Goal: Transaction & Acquisition: Purchase product/service

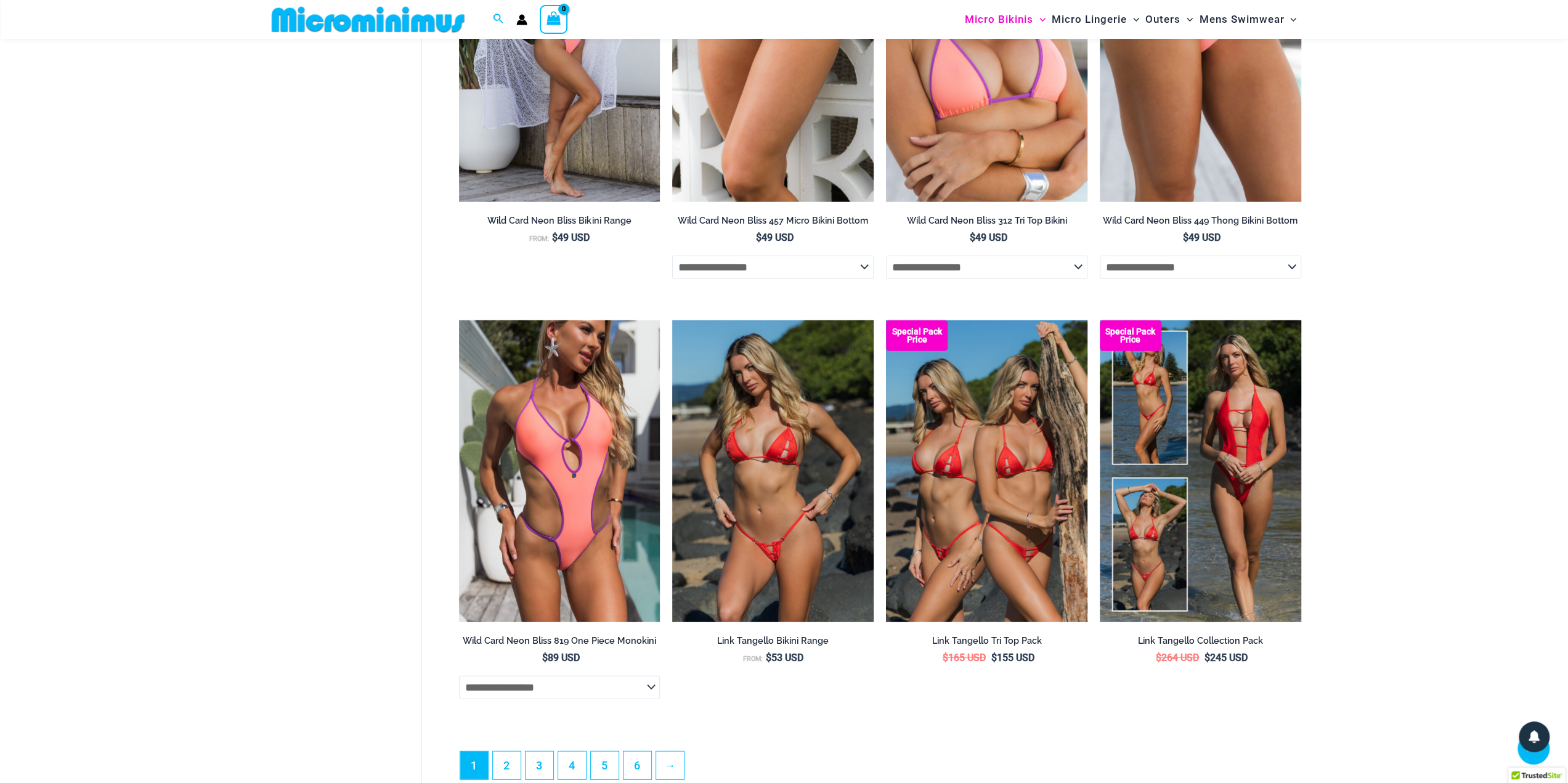
scroll to position [3192, 0]
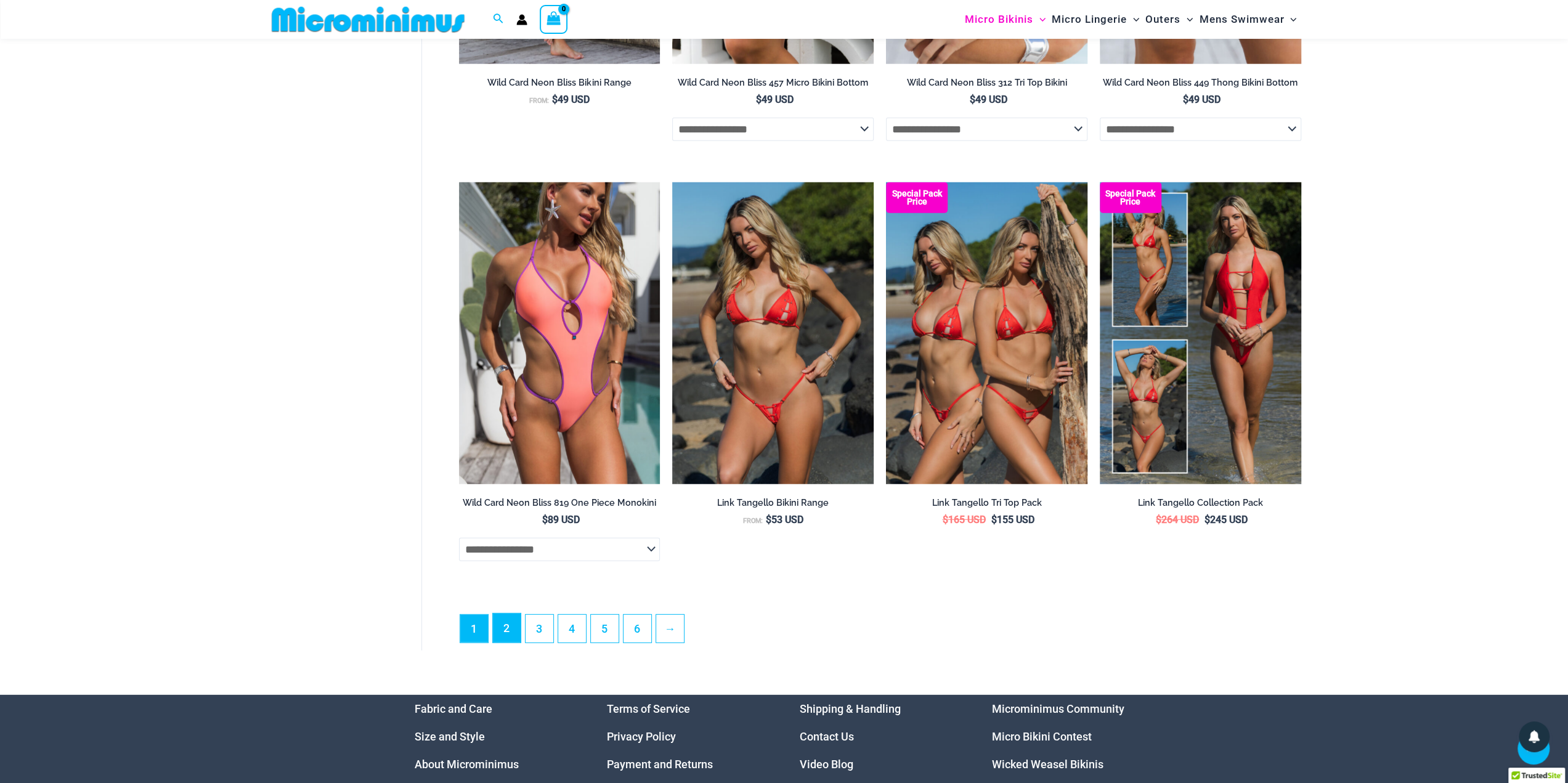
click at [509, 641] on link "2" at bounding box center [506, 627] width 28 height 29
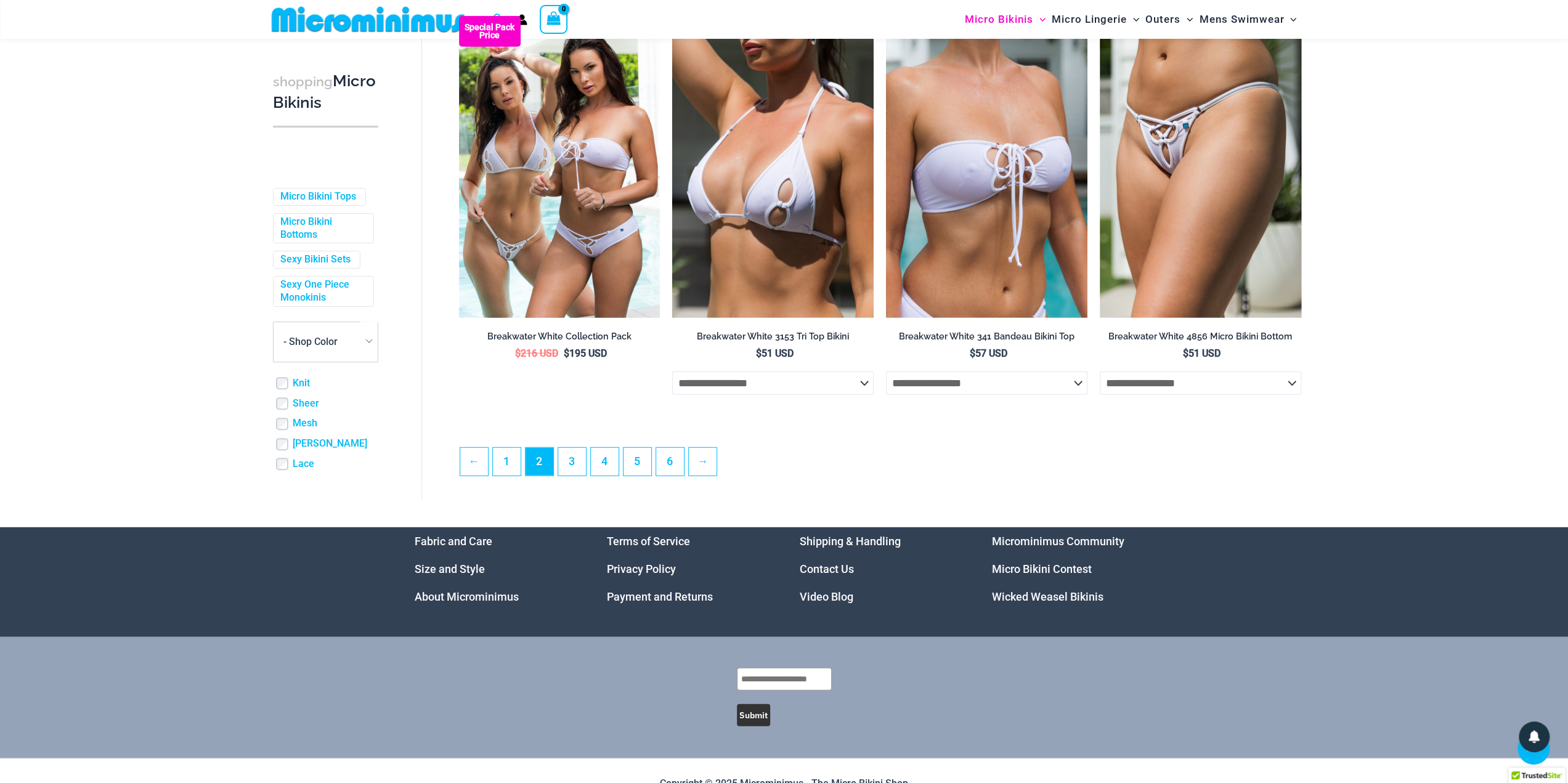
scroll to position [3127, 0]
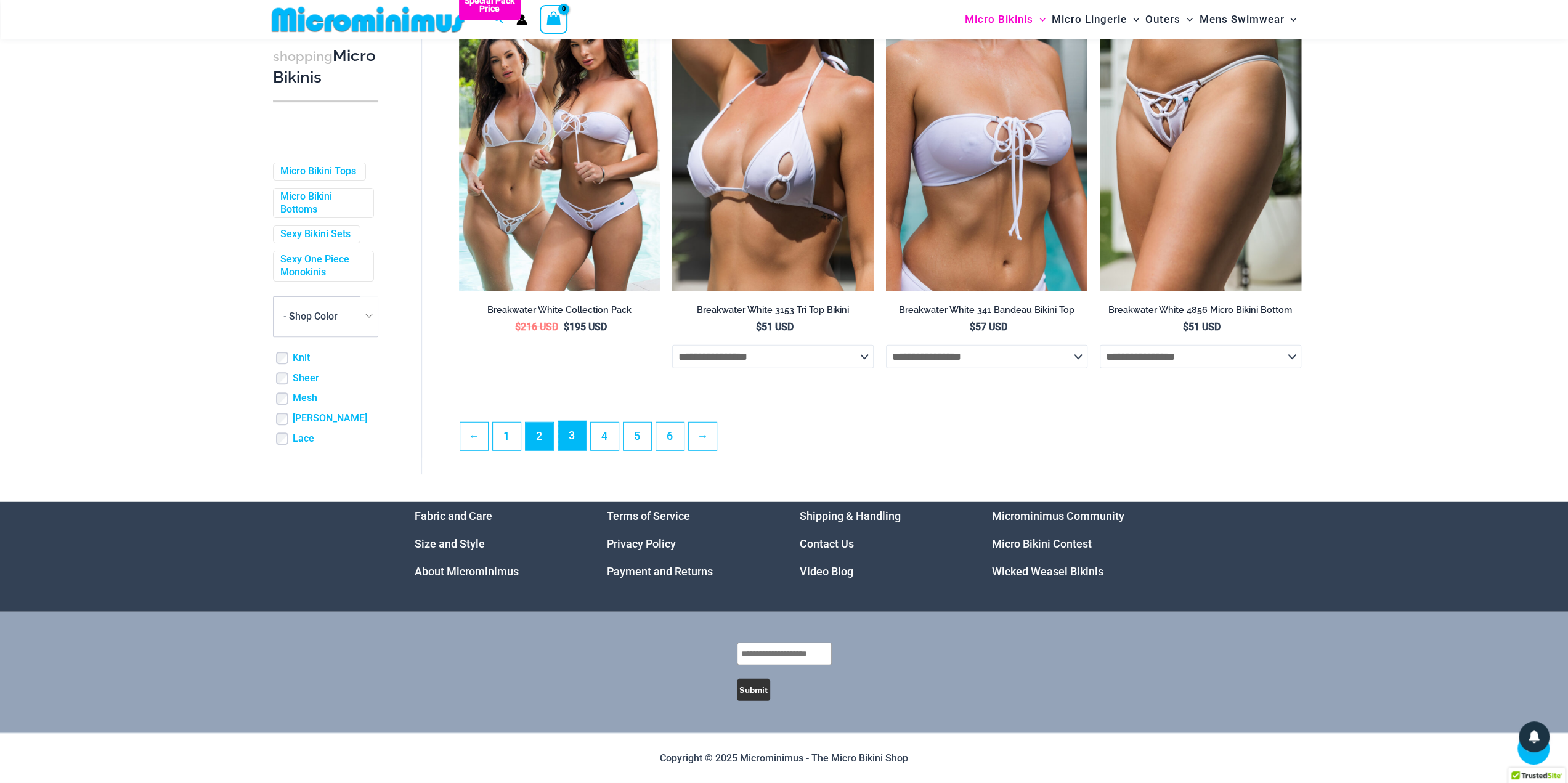
click at [569, 436] on link "3" at bounding box center [571, 436] width 28 height 29
